Goal: Task Accomplishment & Management: Manage account settings

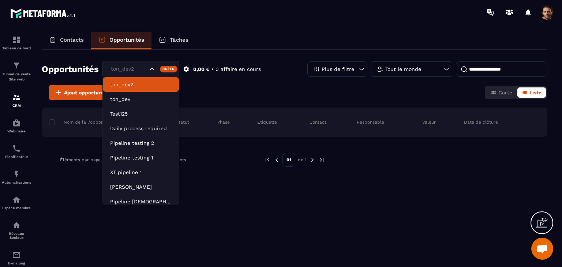
click at [127, 70] on div "ton_dev2" at bounding box center [128, 69] width 40 height 8
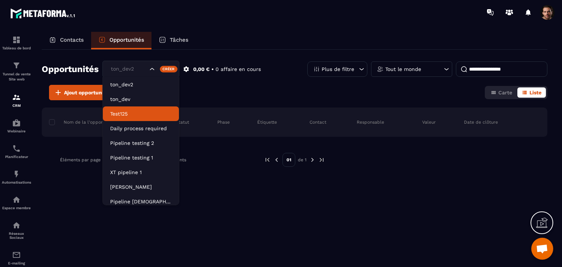
click at [132, 120] on li "Test125" at bounding box center [141, 113] width 76 height 15
click at [120, 68] on div "Test125" at bounding box center [128, 69] width 40 height 8
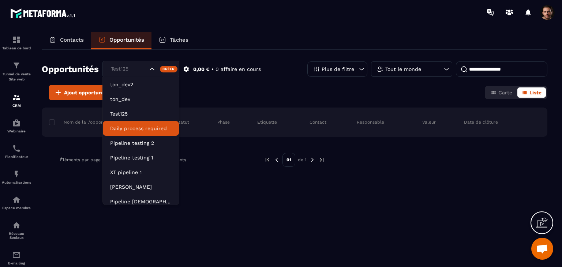
click at [133, 127] on p "Daily process required" at bounding box center [140, 128] width 61 height 7
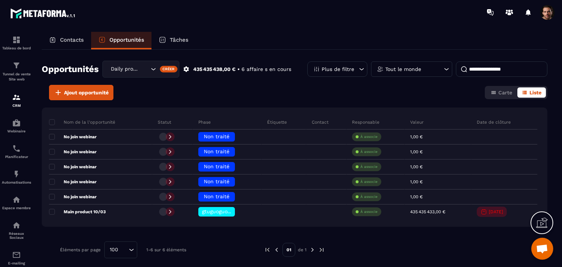
click at [141, 65] on div "Daily process required" at bounding box center [128, 69] width 41 height 8
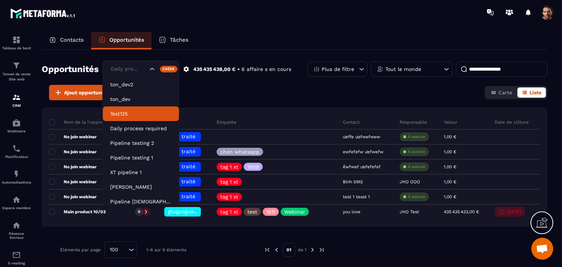
click at [144, 113] on p "Test125" at bounding box center [140, 113] width 61 height 7
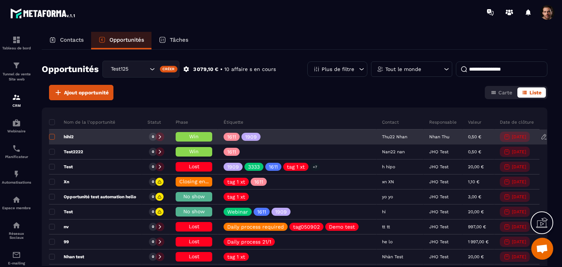
click at [51, 140] on label at bounding box center [51, 138] width 5 height 5
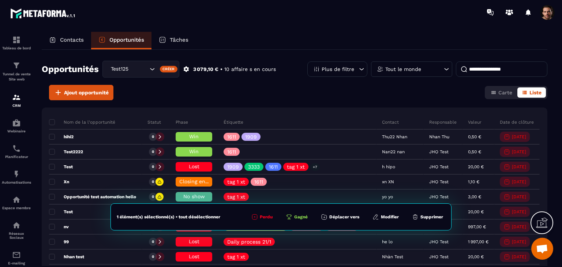
click at [388, 217] on button "Modifier" at bounding box center [385, 216] width 31 height 7
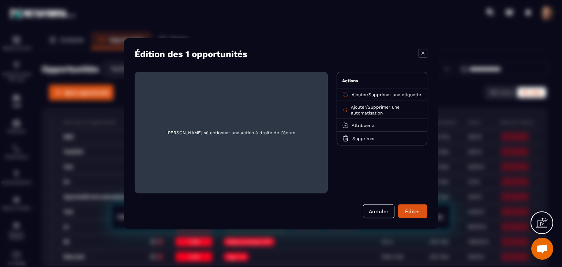
click at [359, 93] on span "Ajouter" at bounding box center [358, 94] width 15 height 5
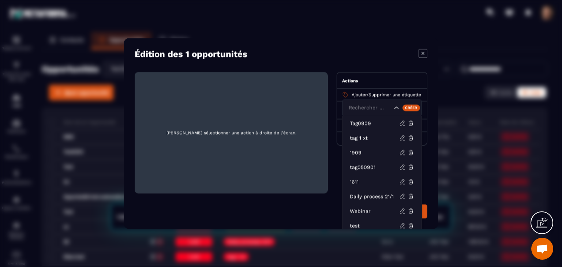
click at [413, 106] on div "Créer" at bounding box center [411, 107] width 18 height 7
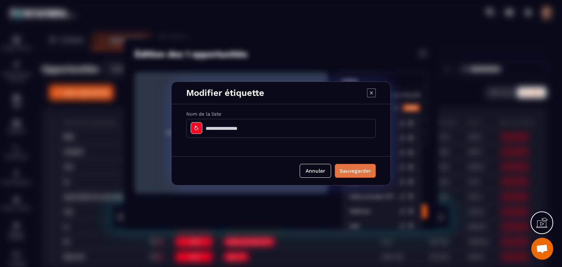
click at [350, 174] on button "Sauvegarder" at bounding box center [355, 171] width 41 height 14
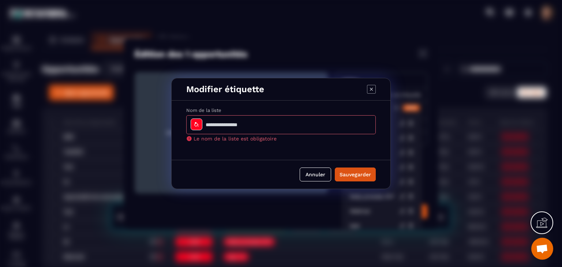
click at [372, 92] on icon "Modal window" at bounding box center [371, 89] width 9 height 9
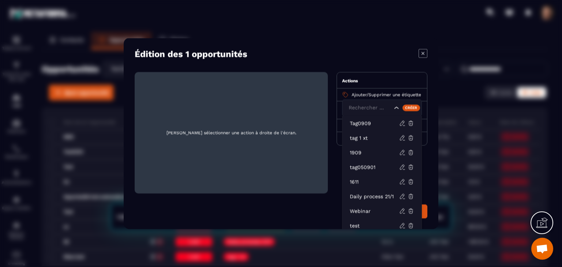
click at [221, 139] on span "[PERSON_NAME] sélectionner une action à droite de l'écran." at bounding box center [230, 133] width 181 height 110
drag, startPoint x: 278, startPoint y: 178, endPoint x: 298, endPoint y: 184, distance: 21.3
click at [279, 180] on span "[PERSON_NAME] sélectionner une action à droite de l'écran." at bounding box center [230, 133] width 181 height 110
click at [363, 149] on p "1909" at bounding box center [374, 152] width 49 height 7
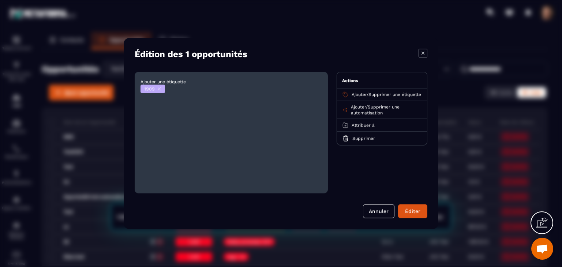
click at [376, 91] on div "Ajouter / Supprimer une étiquette" at bounding box center [382, 95] width 90 height 13
click at [377, 98] on p "Ajouter / Supprimer une étiquette" at bounding box center [385, 95] width 69 height 6
click at [379, 95] on span "Supprimer une étiquette" at bounding box center [394, 94] width 53 height 5
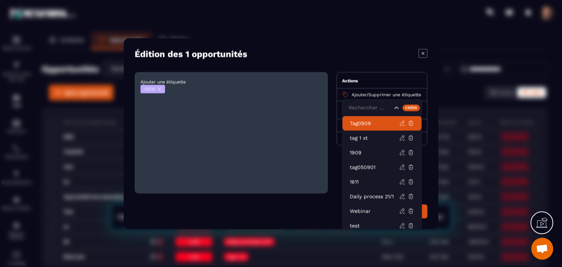
click at [411, 106] on div "Créer" at bounding box center [411, 107] width 18 height 7
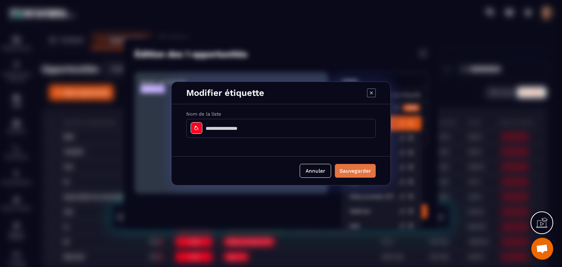
click at [349, 173] on button "Sauvegarder" at bounding box center [355, 171] width 41 height 14
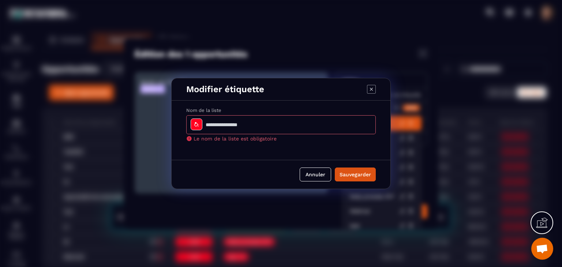
click at [366, 89] on div "Modifier étiquette" at bounding box center [281, 89] width 219 height 22
click at [370, 90] on icon "Modal window" at bounding box center [371, 89] width 9 height 9
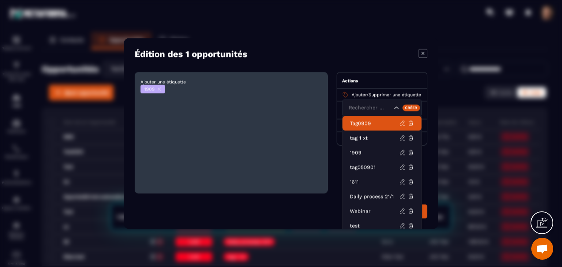
click at [296, 124] on div "Ajouter une étiquette 1909" at bounding box center [231, 132] width 193 height 121
click at [161, 89] on icon "Modal window" at bounding box center [159, 88] width 5 height 5
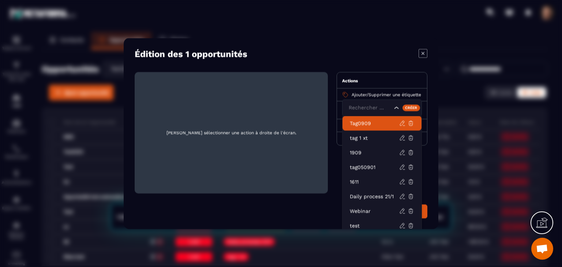
click at [320, 212] on div "Annuler Éditer" at bounding box center [281, 211] width 293 height 14
click at [421, 50] on icon "Modal window" at bounding box center [422, 53] width 9 height 9
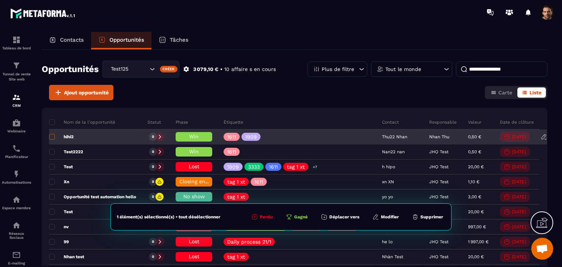
click at [53, 138] on span at bounding box center [52, 137] width 6 height 6
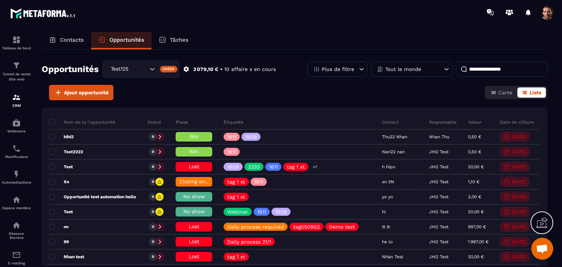
click at [186, 96] on div "Ajout opportunité Carte Liste" at bounding box center [294, 92] width 505 height 15
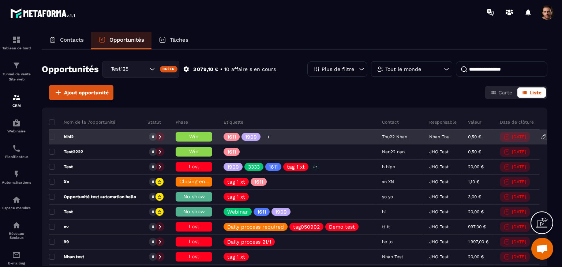
click at [270, 136] on icon at bounding box center [268, 137] width 5 height 5
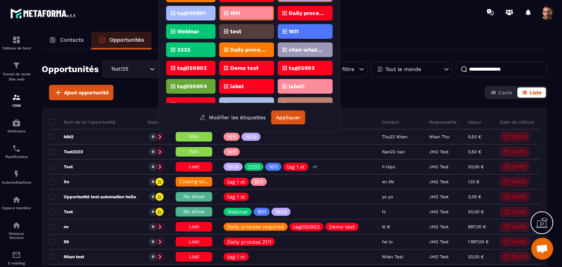
click at [372, 37] on div "Contacts Opportunités Tâches" at bounding box center [294, 41] width 505 height 18
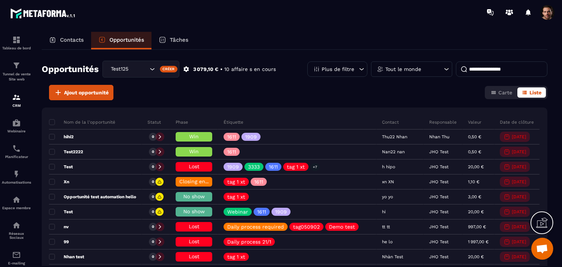
click at [331, 67] on p "Plus de filtre" at bounding box center [337, 69] width 33 height 5
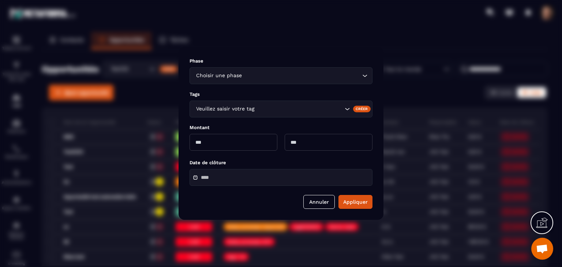
click at [357, 109] on div "Créer" at bounding box center [362, 109] width 18 height 7
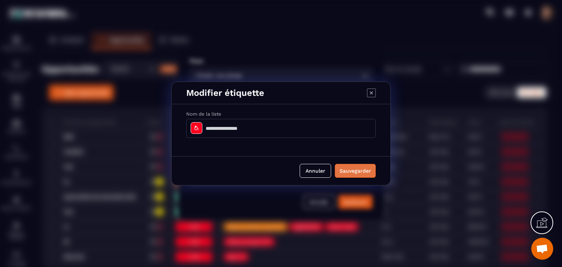
click at [351, 170] on button "Sauvegarder" at bounding box center [355, 171] width 41 height 14
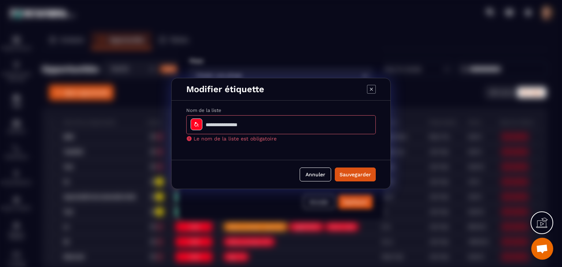
click at [372, 92] on icon "Modal window" at bounding box center [371, 89] width 9 height 9
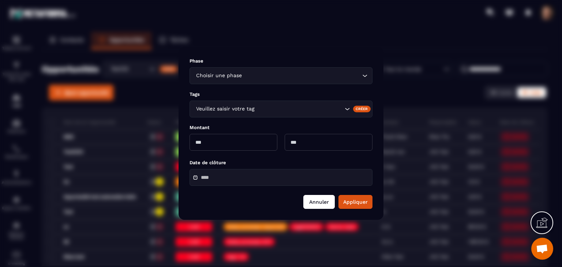
click at [315, 202] on button "Annuler" at bounding box center [318, 202] width 31 height 14
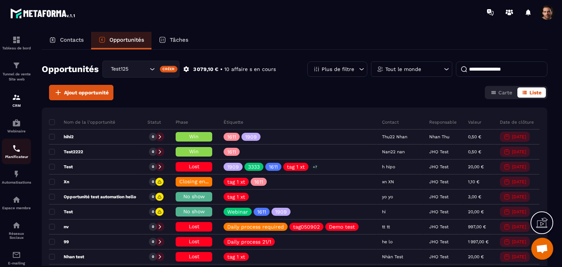
click at [15, 153] on img at bounding box center [16, 148] width 9 height 9
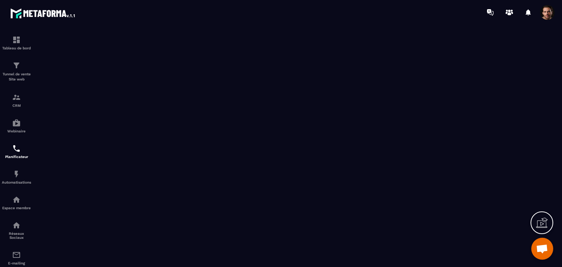
click at [15, 153] on img at bounding box center [16, 148] width 9 height 9
click at [22, 184] on div "Automatisations" at bounding box center [16, 177] width 29 height 15
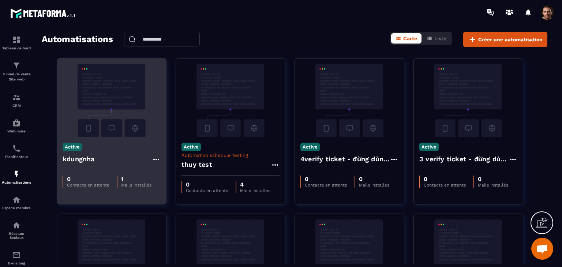
click at [149, 183] on p "Mails installés" at bounding box center [136, 184] width 30 height 5
click at [139, 183] on p "Mails installés" at bounding box center [136, 184] width 30 height 5
click at [154, 159] on icon at bounding box center [156, 159] width 6 height 1
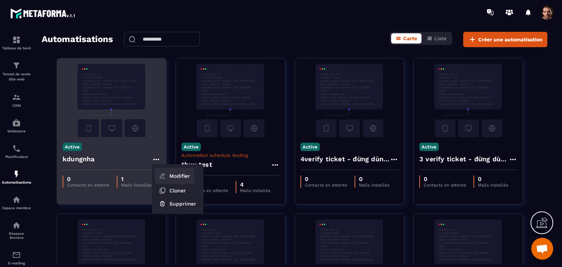
click at [159, 173] on icon at bounding box center [162, 176] width 7 height 7
click at [167, 173] on link "Modifier" at bounding box center [174, 176] width 39 height 16
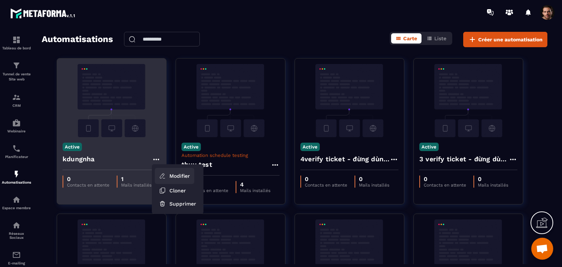
click at [193, 176] on link "Modifier" at bounding box center [174, 176] width 39 height 16
click at [94, 127] on img at bounding box center [112, 100] width 98 height 73
